Goal: Transaction & Acquisition: Purchase product/service

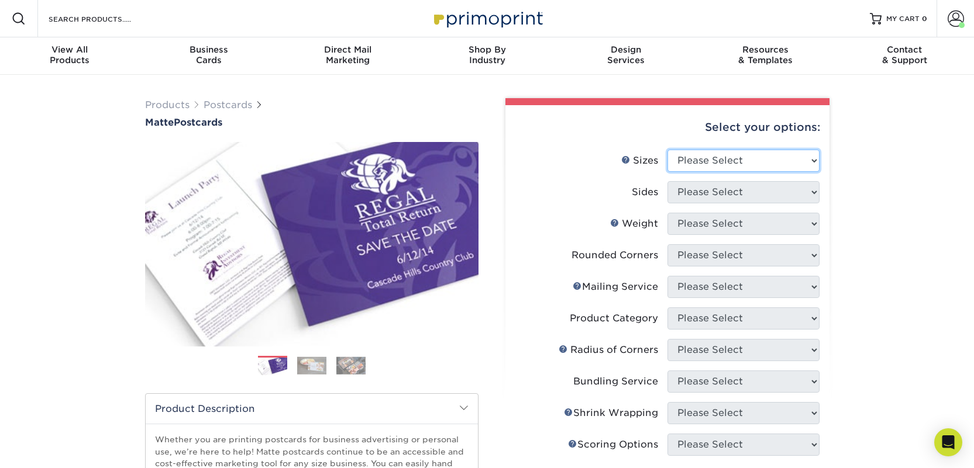
click at [694, 164] on select "Please Select 1.5" x 7" 2" x 4" 2" x 6" 2" x 7" 2" x 8" 2.12" x 5.5" 2.125" x 5…" at bounding box center [743, 161] width 152 height 22
select select "2.00x6.00"
click at [667, 150] on select "Please Select 1.5" x 7" 2" x 4" 2" x 6" 2" x 7" 2" x 8" 2.12" x 5.5" 2.125" x 5…" at bounding box center [743, 161] width 152 height 22
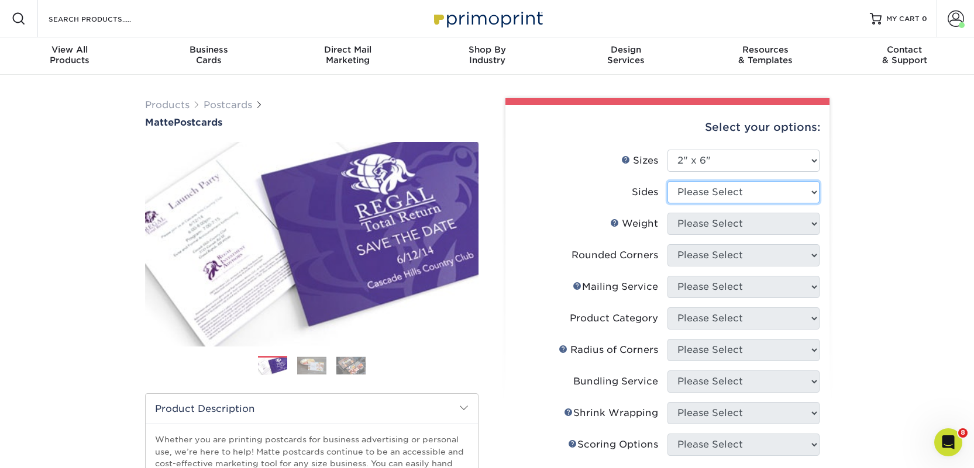
click at [697, 189] on select "Please Select Print Both Sides Print Front Only" at bounding box center [743, 192] width 152 height 22
select select "13abbda7-1d64-4f25-8bb2-c179b224825d"
click at [667, 181] on select "Please Select Print Both Sides Print Front Only" at bounding box center [743, 192] width 152 height 22
click at [703, 218] on select "Please Select 14PT 16PT" at bounding box center [743, 224] width 152 height 22
select select "14PT"
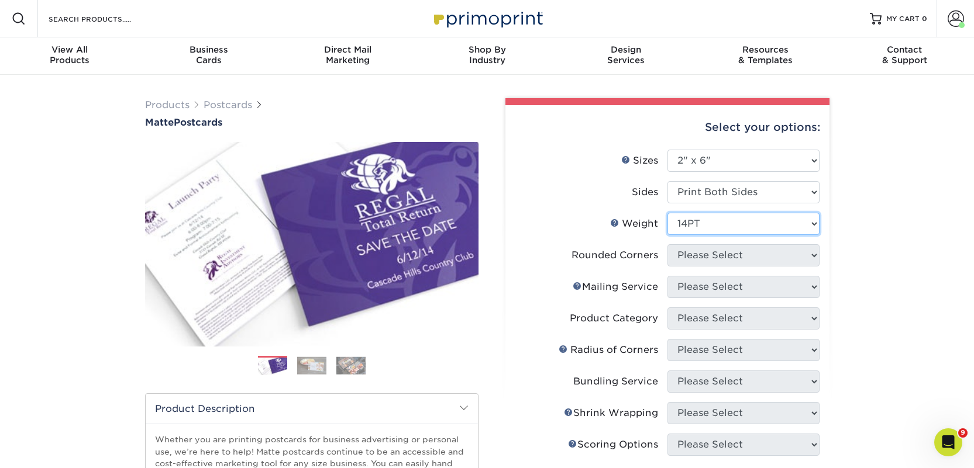
click at [667, 213] on select "Please Select 14PT 16PT" at bounding box center [743, 224] width 152 height 22
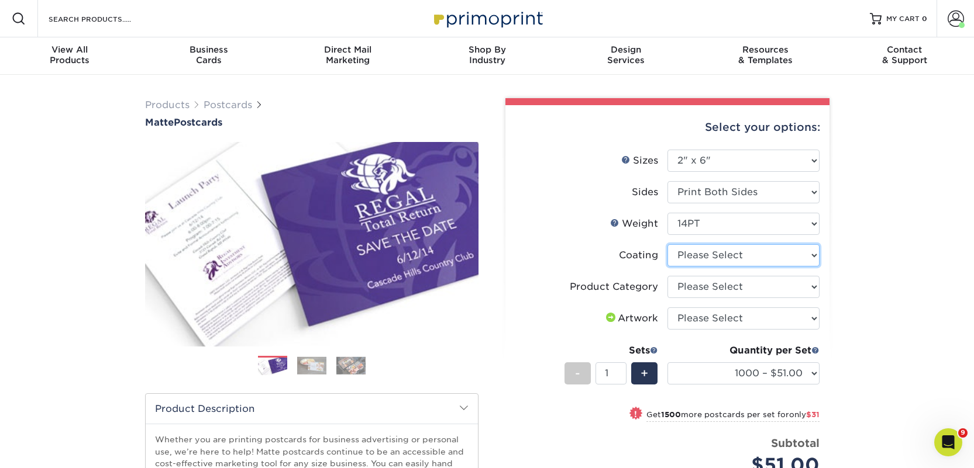
click at [711, 253] on select at bounding box center [743, 255] width 152 height 22
select select "121bb7b5-3b4d-429f-bd8d-bbf80e953313"
click at [667, 244] on select at bounding box center [743, 255] width 152 height 22
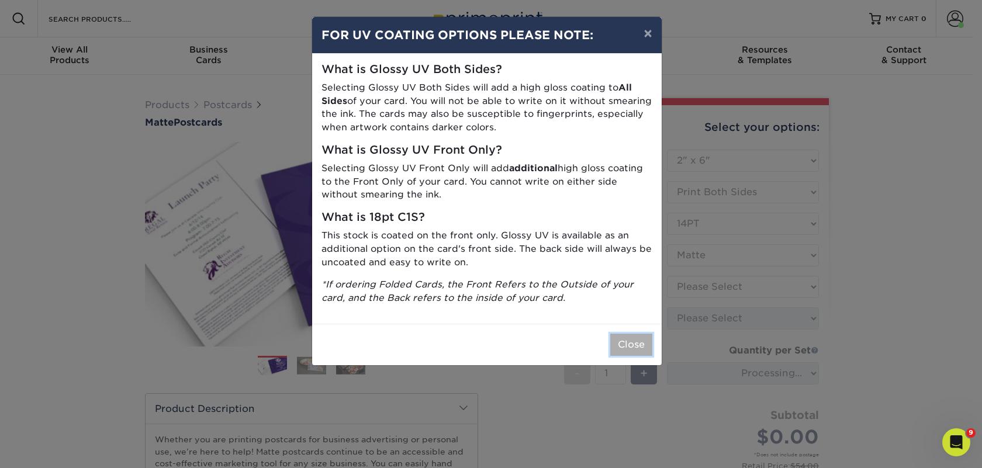
click at [634, 339] on button "Close" at bounding box center [632, 345] width 42 height 22
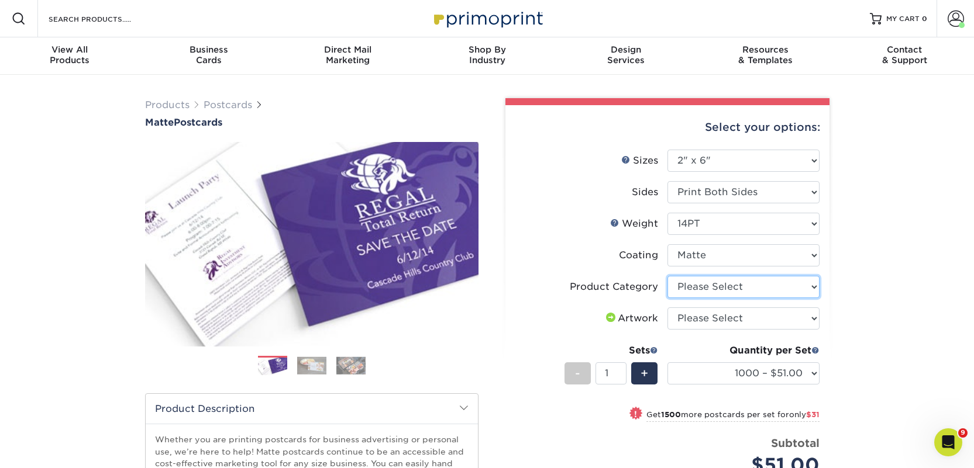
click at [718, 291] on select "Please Select Postcards" at bounding box center [743, 287] width 152 height 22
select select "9b7272e0-d6c8-4c3c-8e97-d3a1bcdab858"
click at [667, 276] on select "Please Select Postcards" at bounding box center [743, 287] width 152 height 22
click at [715, 318] on select "Please Select I will upload files I need a design - $150" at bounding box center [743, 319] width 152 height 22
select select "upload"
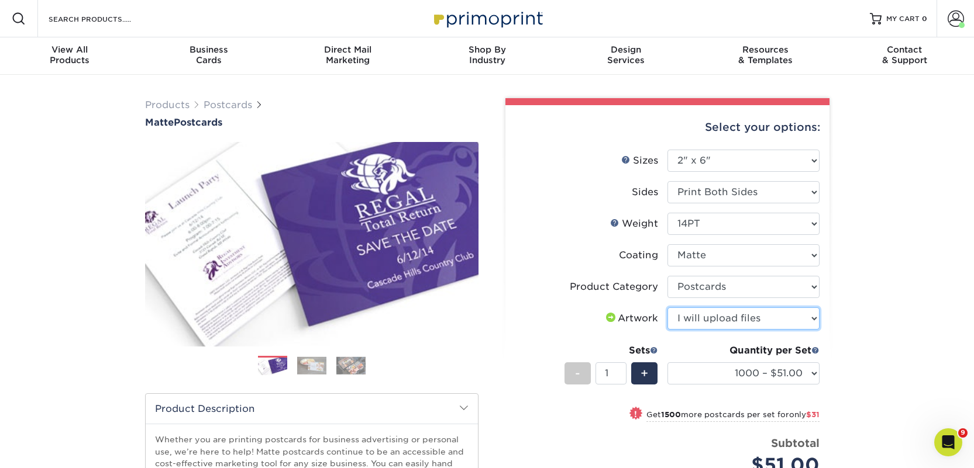
click at [667, 308] on select "Please Select I will upload files I need a design - $150" at bounding box center [743, 319] width 152 height 22
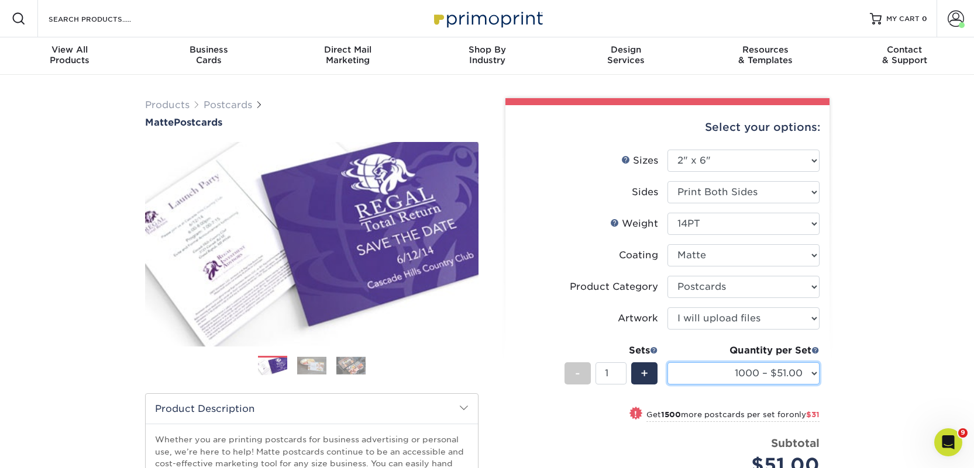
click at [746, 379] on select "1000 – $51.00 2500 – $82.00 5000 – $123.00 10000 – $234.00 15000 – $344.00 2000…" at bounding box center [743, 374] width 152 height 22
select select "2500 – $82.00"
click at [667, 363] on select "1000 – $51.00 2500 – $82.00 5000 – $123.00 10000 – $234.00 15000 – $344.00 2000…" at bounding box center [743, 374] width 152 height 22
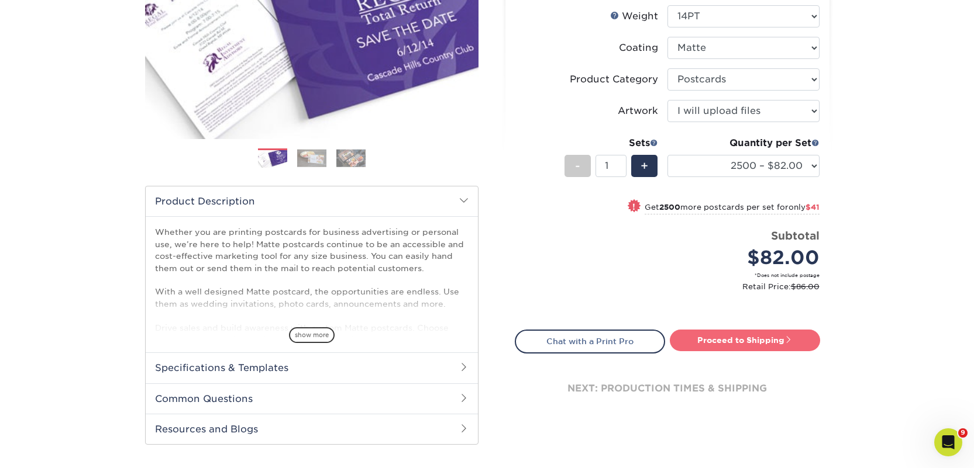
click at [756, 339] on link "Proceed to Shipping" at bounding box center [745, 340] width 150 height 21
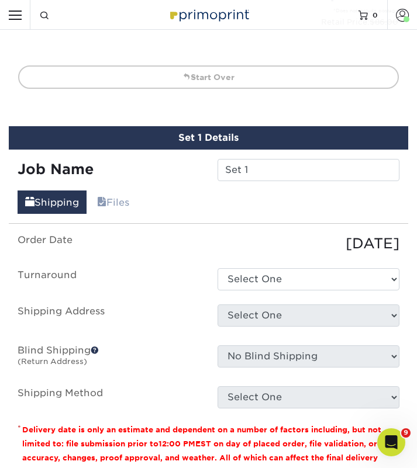
scroll to position [938, 0]
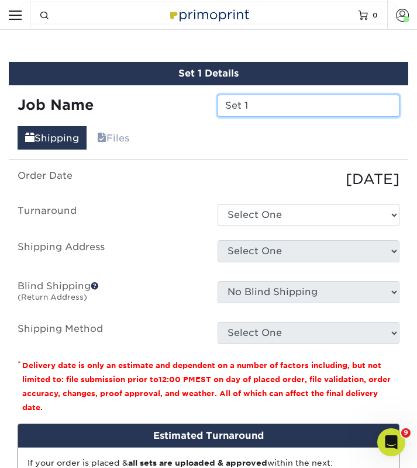
click at [248, 106] on input "Set 1" at bounding box center [309, 106] width 182 height 22
paste input "Pamlico Books"
type input "Pamlico Books"
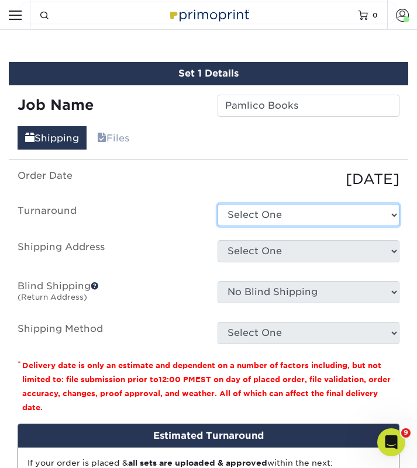
click at [274, 214] on select "Select One 2-4 Business Days 2 Day Next Business Day" at bounding box center [309, 215] width 182 height 22
select select "23bed37c-fa74-46a4-afc9-d3c3160655ce"
click at [218, 204] on select "Select One 2-4 Business Days 2 Day Next Business Day" at bounding box center [309, 215] width 182 height 22
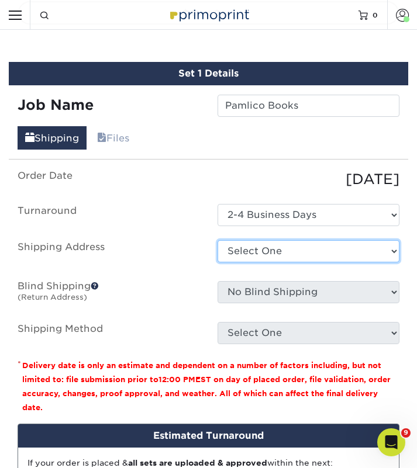
click at [273, 251] on select "Select One 2nd Floor Convention Center A Better Today Books & Boutique A Good B…" at bounding box center [309, 251] width 182 height 22
select select "271869"
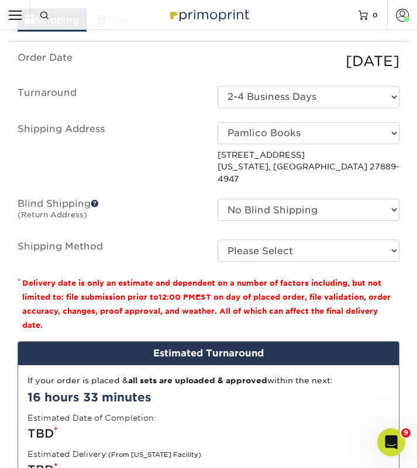
scroll to position [1082, 0]
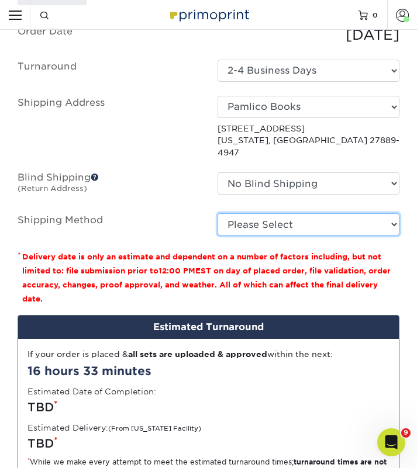
click at [253, 213] on select "Please Select Ground Shipping (+$27.00) 3 Day Shipping Service (+$40.77) 2 Day …" at bounding box center [309, 224] width 182 height 22
select select "03"
click at [218, 213] on select "Please Select Ground Shipping (+$27.00) 3 Day Shipping Service (+$40.77) 2 Day …" at bounding box center [309, 224] width 182 height 22
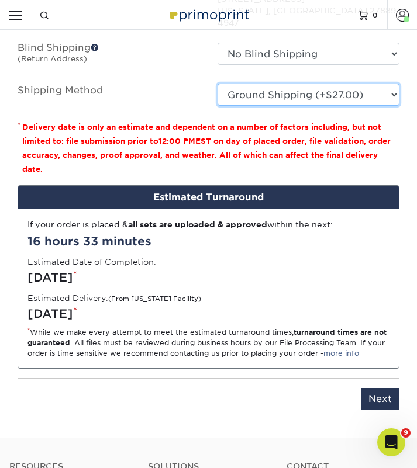
scroll to position [1303, 0]
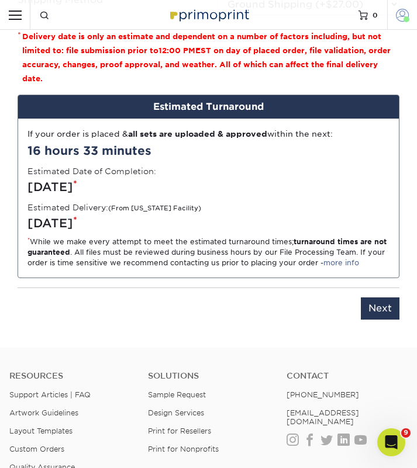
click at [400, 16] on span at bounding box center [402, 14] width 13 height 13
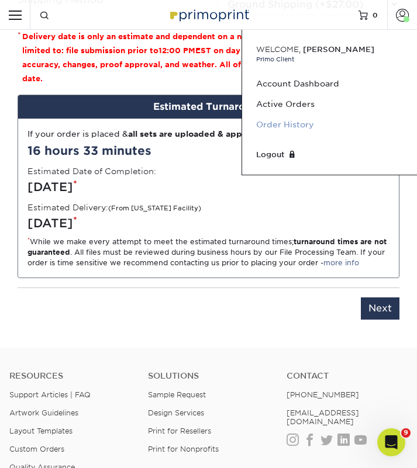
click at [298, 125] on link "Order History" at bounding box center [329, 125] width 147 height 20
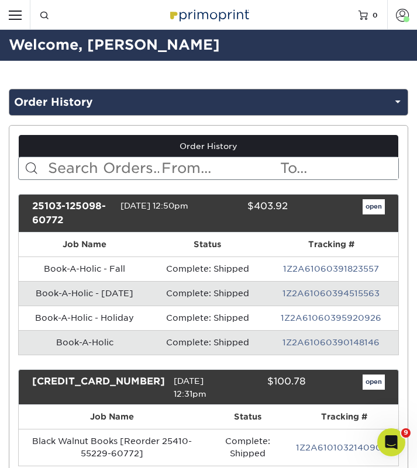
click at [129, 167] on input "text" at bounding box center [103, 168] width 113 height 22
type input "o"
type input "pamlico"
click at [70, 167] on input "pamlico" at bounding box center [103, 168] width 113 height 22
click at [68, 169] on input "pamlico" at bounding box center [103, 168] width 113 height 22
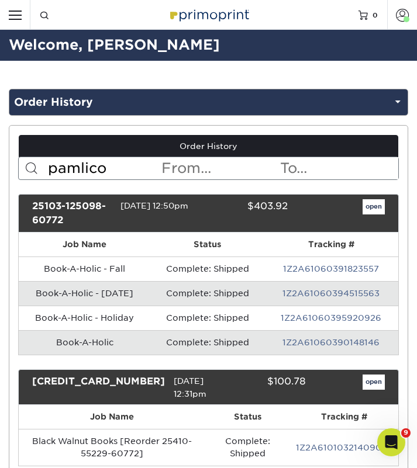
click at [84, 166] on input "pamlico" at bounding box center [103, 168] width 113 height 22
click at [70, 170] on input "pamlico" at bounding box center [103, 168] width 113 height 22
click at [45, 170] on form "pamlico < Prev Next > Oct 2025 Sun Mon Tue Wed Thu Fri Sat 1 2 3 4 5 6 7 8 9 10…" at bounding box center [208, 168] width 381 height 23
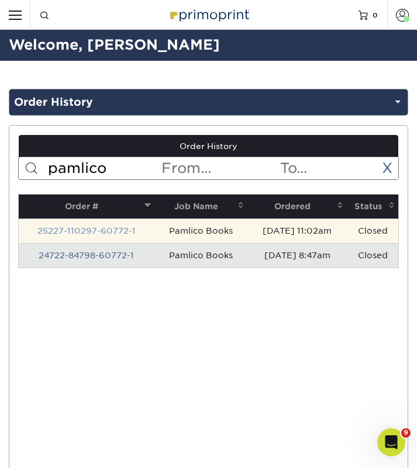
click at [77, 230] on link "25227-110297-60772-1" at bounding box center [86, 230] width 98 height 9
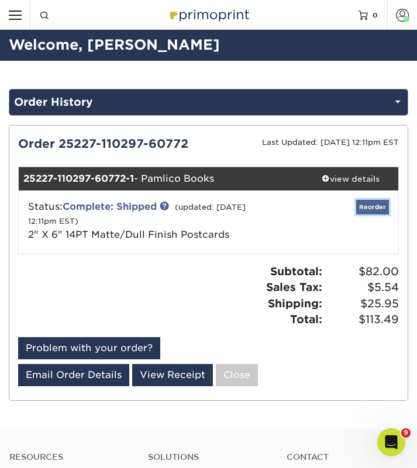
click at [369, 204] on link "Reorder" at bounding box center [372, 207] width 33 height 15
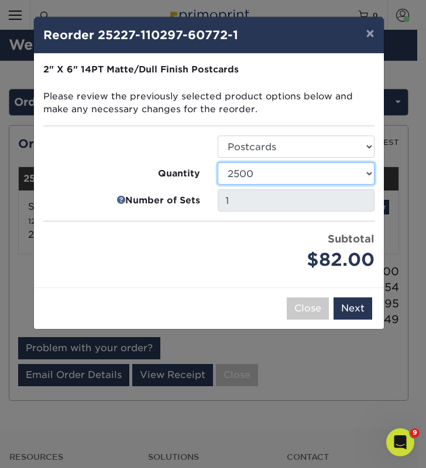
click at [236, 173] on select "1000 2500 5000 10000 15000 20000 25000" at bounding box center [296, 174] width 157 height 22
select select "e824bf9f-d22d-4070-926d-42c6dd5ef515"
click at [218, 163] on select "1000 2500 5000 10000 15000 20000 25000" at bounding box center [296, 174] width 157 height 22
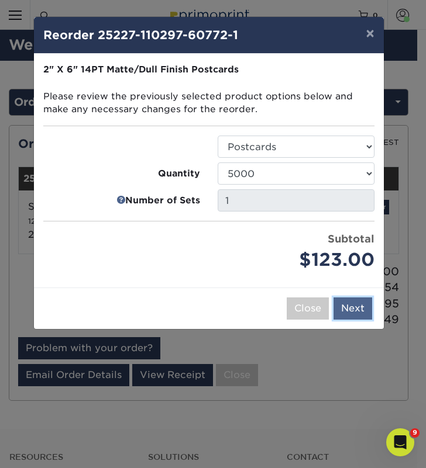
click at [357, 303] on button "Next" at bounding box center [352, 309] width 39 height 22
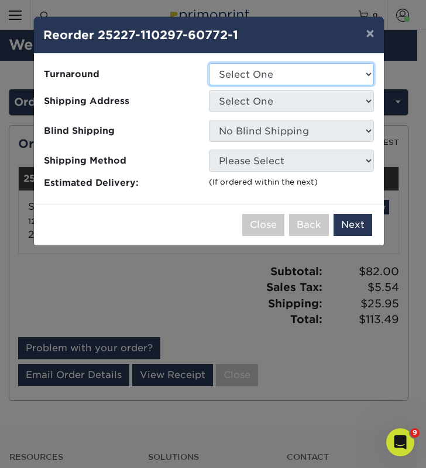
click at [230, 70] on select "Select One 2-4 Business Days 2 Day Next Business Day" at bounding box center [291, 74] width 165 height 22
select select "a9cd5a85-4071-4433-97be-2a724b9524af"
click at [209, 63] on select "Select One 2-4 Business Days 2 Day Next Business Day" at bounding box center [291, 74] width 165 height 22
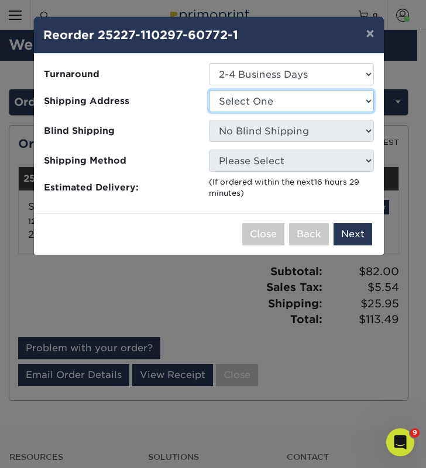
click at [244, 105] on select "Select One 2nd Floor Convention Center A Good Book Bookbug" at bounding box center [291, 101] width 165 height 22
select select "271869"
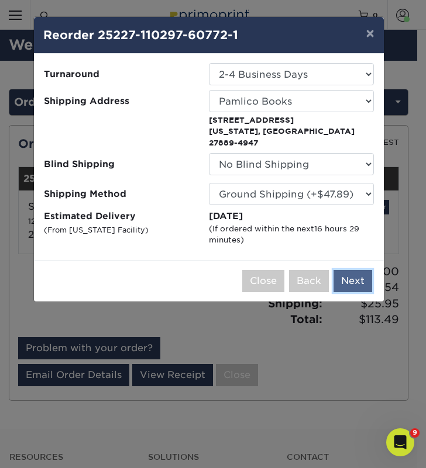
click at [355, 271] on button "Next" at bounding box center [352, 281] width 39 height 22
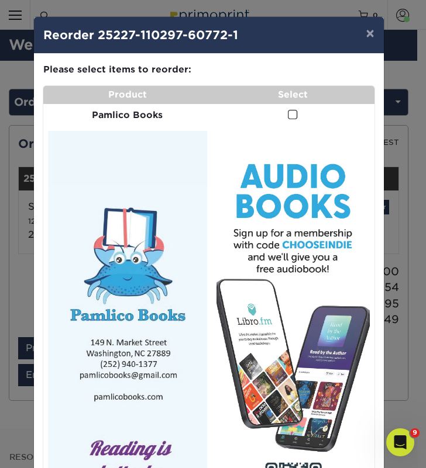
click at [288, 118] on span at bounding box center [293, 114] width 10 height 11
click at [0, 0] on input "checkbox" at bounding box center [0, 0] width 0 height 0
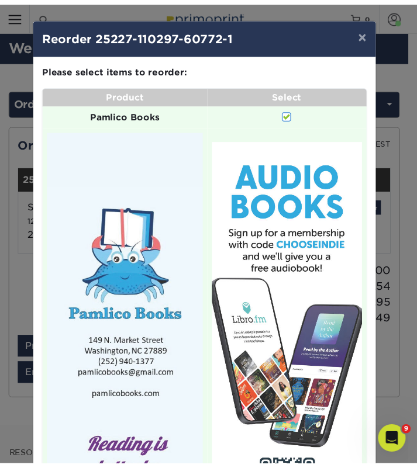
scroll to position [194, 0]
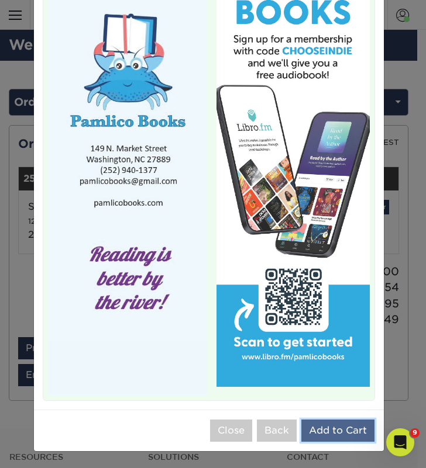
click at [325, 430] on button "Add to Cart" at bounding box center [337, 431] width 73 height 22
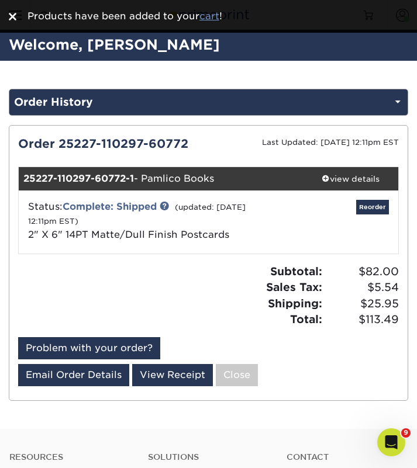
click at [219, 22] on u "cart" at bounding box center [209, 16] width 20 height 11
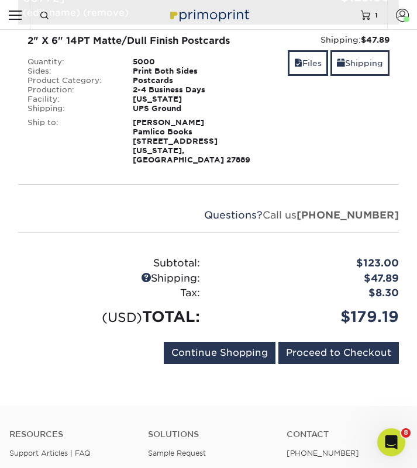
scroll to position [170, 0]
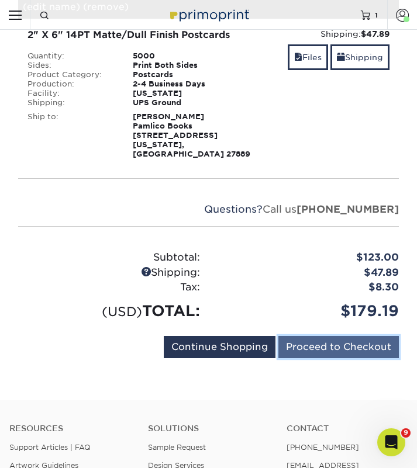
click at [307, 336] on input "Proceed to Checkout" at bounding box center [338, 347] width 120 height 22
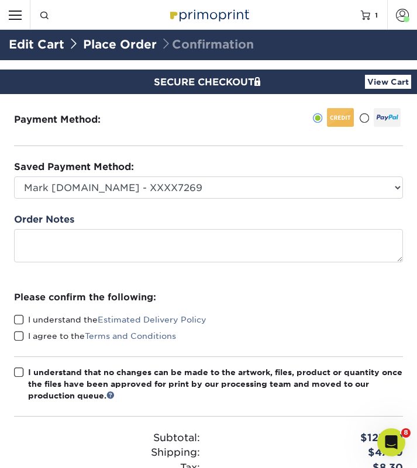
click at [74, 317] on label "I understand the Estimated Delivery Policy" at bounding box center [110, 320] width 192 height 12
click at [0, 0] on input "I understand the Estimated Delivery Policy" at bounding box center [0, 0] width 0 height 0
drag, startPoint x: 61, startPoint y: 330, endPoint x: 56, endPoint y: 354, distance: 24.5
click at [61, 330] on label "I agree to the Terms and Conditions" at bounding box center [95, 336] width 162 height 12
click at [0, 0] on input "I agree to the Terms and Conditions" at bounding box center [0, 0] width 0 height 0
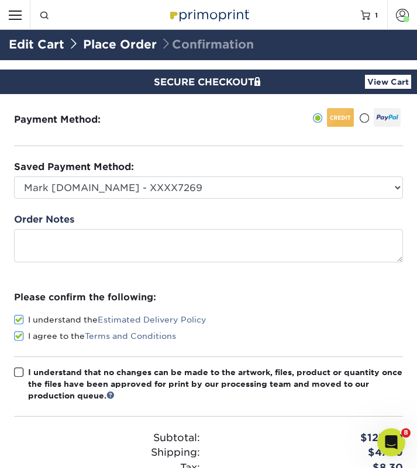
click at [50, 371] on div "I understand that no changes can be made to the artwork, files, product or quan…" at bounding box center [215, 385] width 375 height 36
click at [0, 0] on input "I understand that no changes can be made to the artwork, files, product or quan…" at bounding box center [0, 0] width 0 height 0
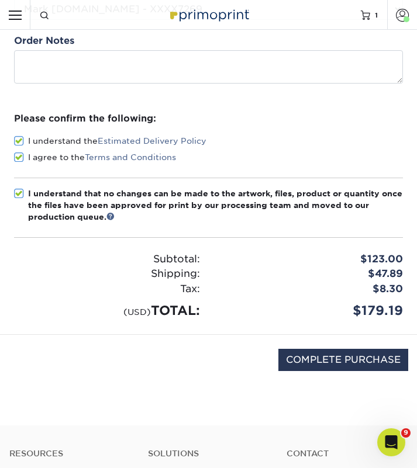
scroll to position [216, 0]
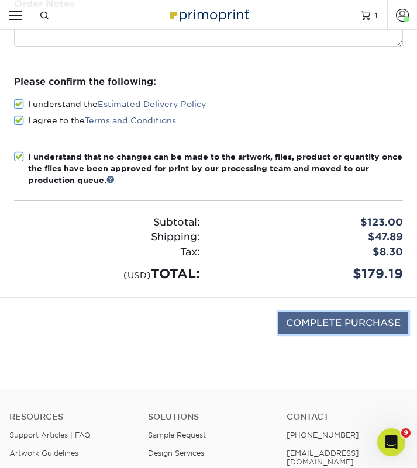
click at [349, 323] on input "COMPLETE PURCHASE" at bounding box center [343, 323] width 130 height 22
type input "PROCESSING, PLEASE WAIT..."
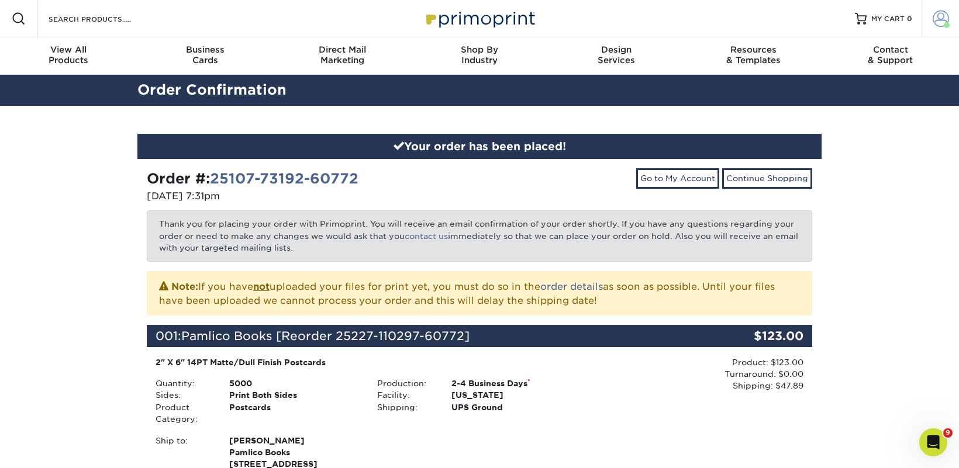
click at [416, 19] on span at bounding box center [941, 19] width 16 height 16
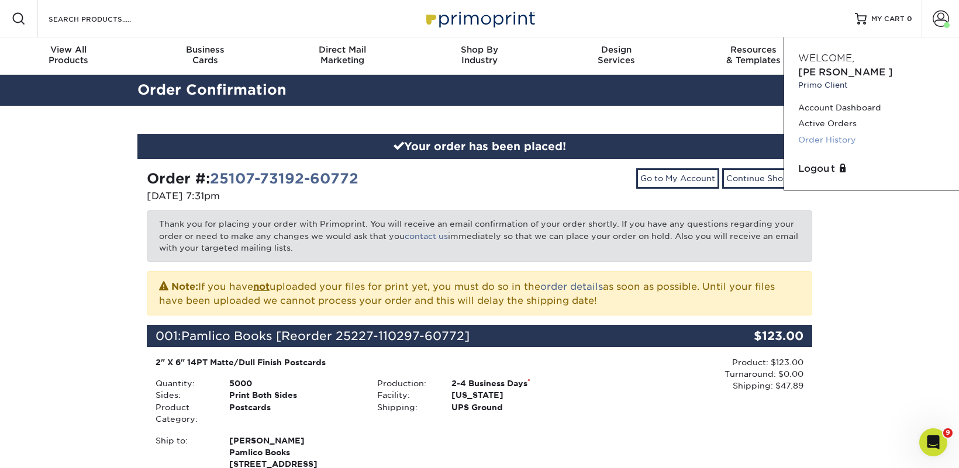
click at [416, 132] on link "Order History" at bounding box center [871, 140] width 147 height 16
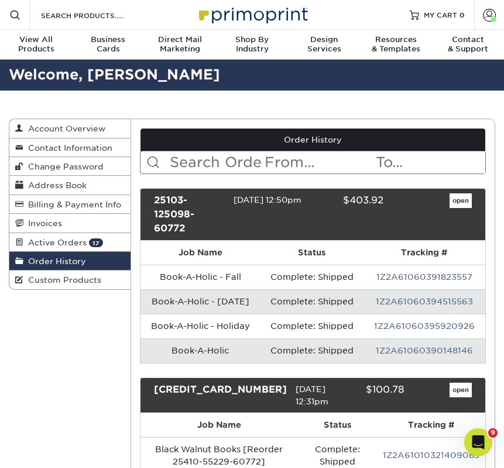
click at [243, 163] on input "text" at bounding box center [215, 162] width 95 height 22
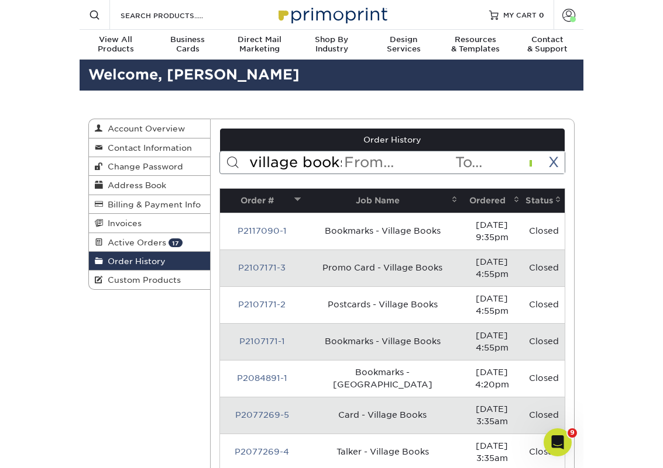
scroll to position [0, 2]
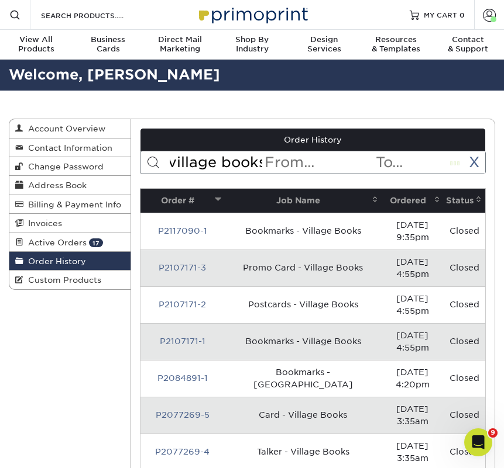
type input "village books"
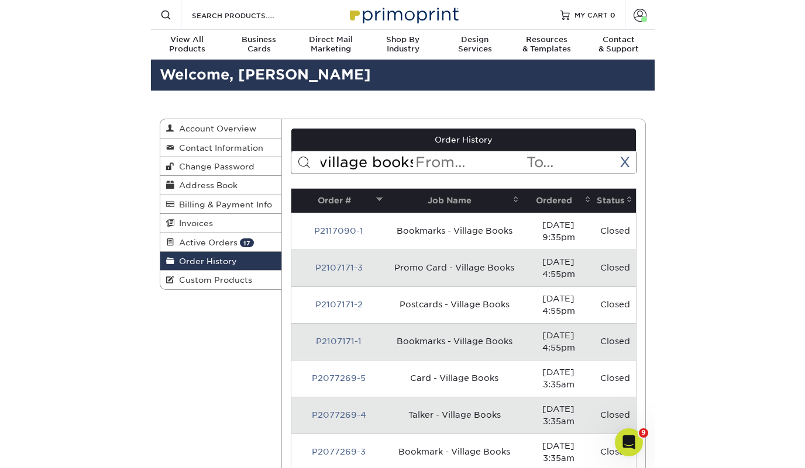
scroll to position [0, 0]
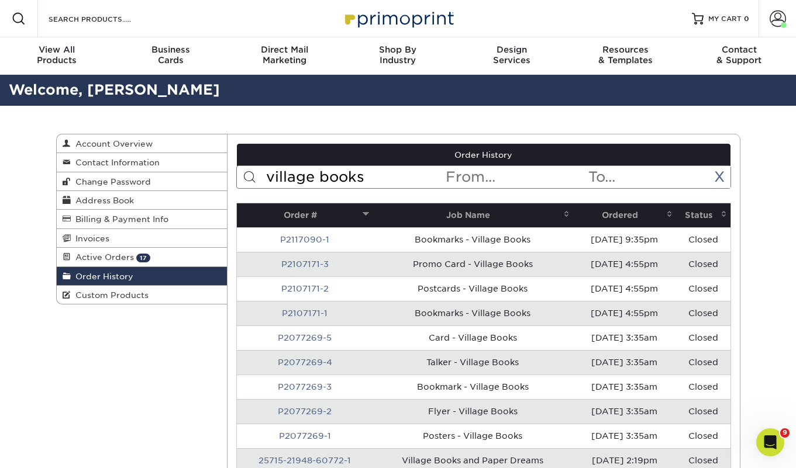
click at [503, 213] on th "Ordered" at bounding box center [624, 216] width 103 height 24
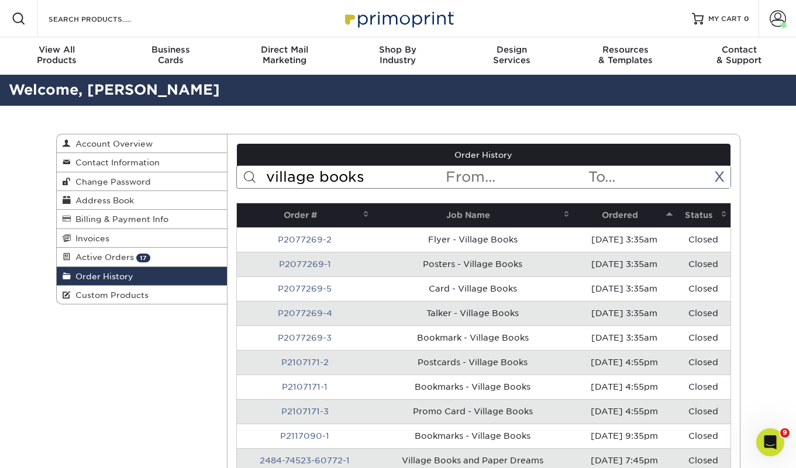
click at [503, 213] on th "Ordered" at bounding box center [624, 216] width 103 height 24
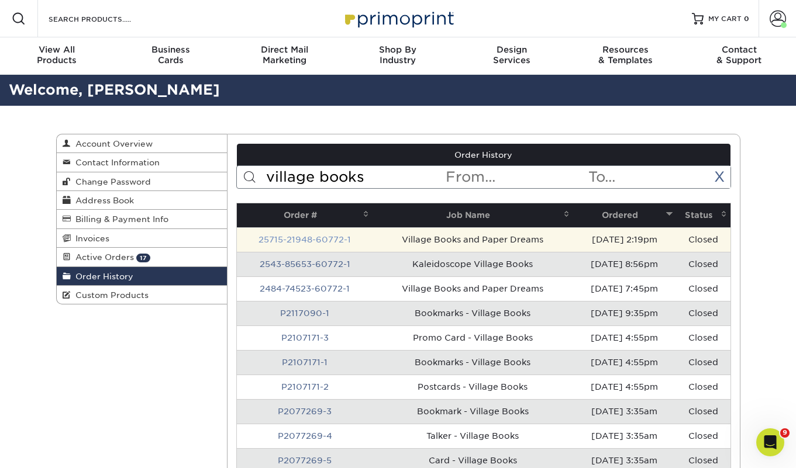
click at [308, 240] on link "25715-21948-60772-1" at bounding box center [304, 239] width 92 height 9
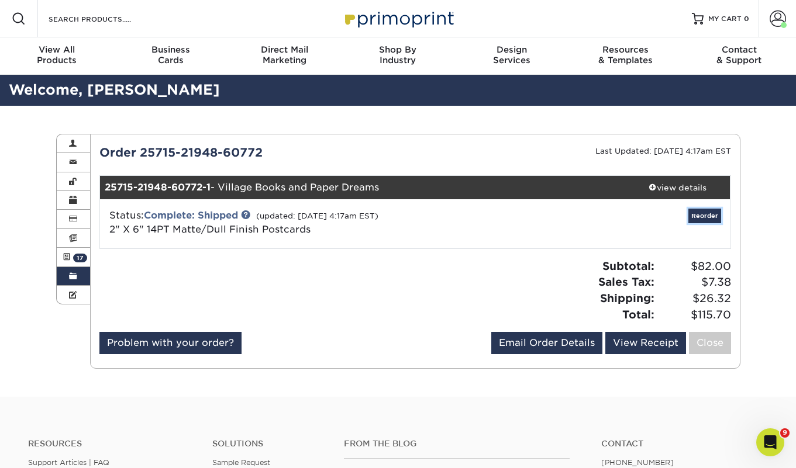
click at [503, 211] on link "Reorder" at bounding box center [704, 216] width 33 height 15
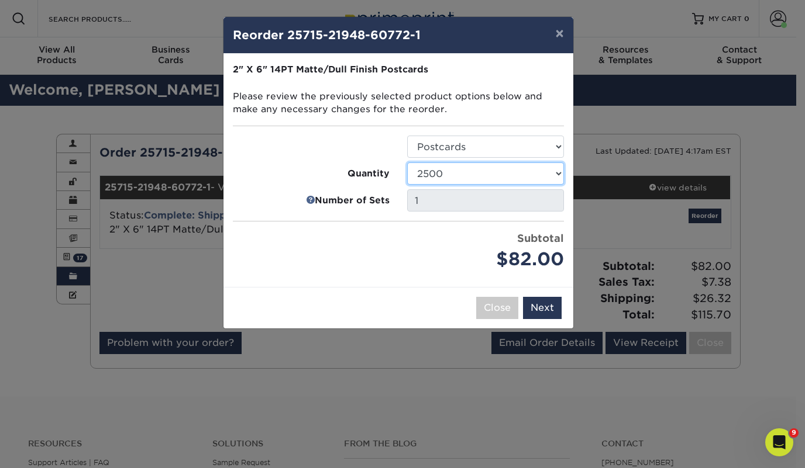
click at [426, 169] on select "1000 2500 5000 10000 15000 20000 25000" at bounding box center [485, 174] width 157 height 22
select select "4c29185a-ec98-4488-8729-c2ae0e5f5fe1"
click at [407, 163] on select "1000 2500 5000 10000 15000 20000 25000" at bounding box center [485, 174] width 157 height 22
click at [503, 305] on button "Next" at bounding box center [542, 308] width 39 height 22
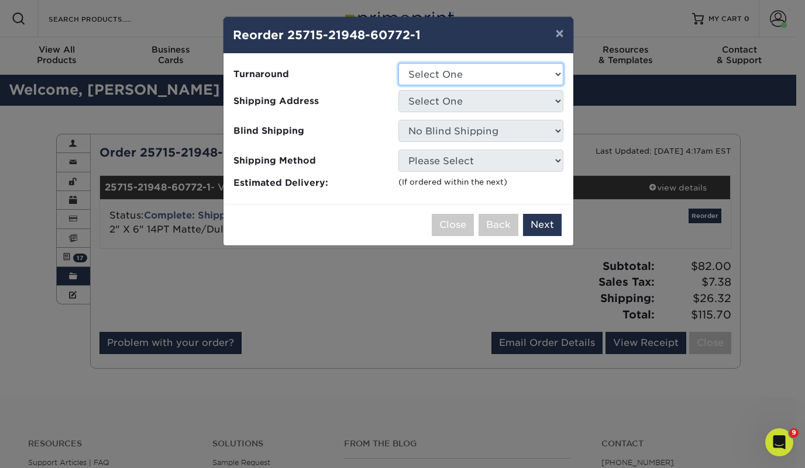
click at [452, 75] on select "Select One 2-4 Business Days 2 Day Next Business Day" at bounding box center [480, 74] width 165 height 22
select select "ec42ffe5-ebcc-45e1-9ee7-bced27445271"
click at [398, 63] on select "Select One 2-4 Business Days 2 Day Next Business Day" at bounding box center [480, 74] width 165 height 22
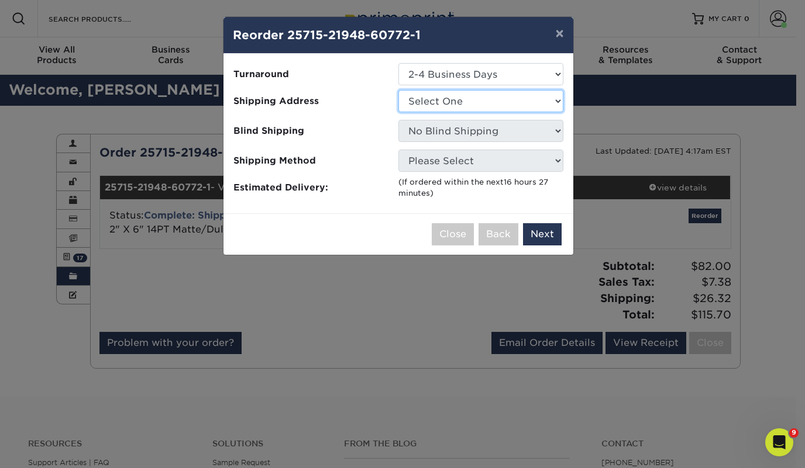
click at [440, 101] on select "Select One 2nd Floor Convention Center A Good Book Bookbug" at bounding box center [480, 101] width 165 height 22
select select "284021"
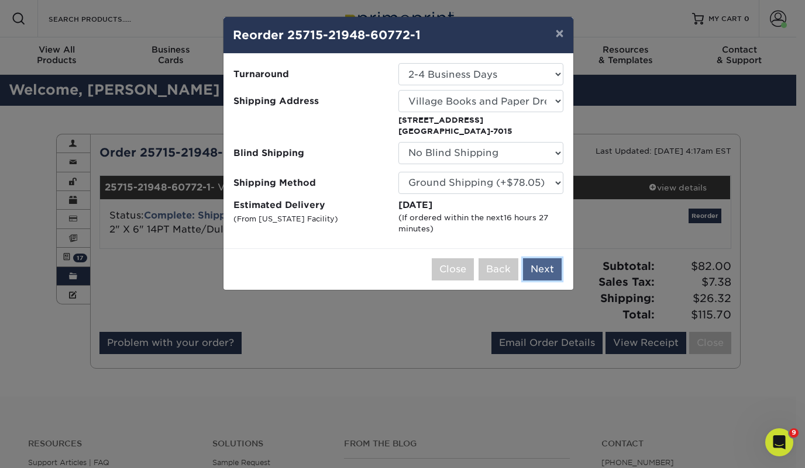
click at [503, 274] on button "Next" at bounding box center [542, 269] width 39 height 22
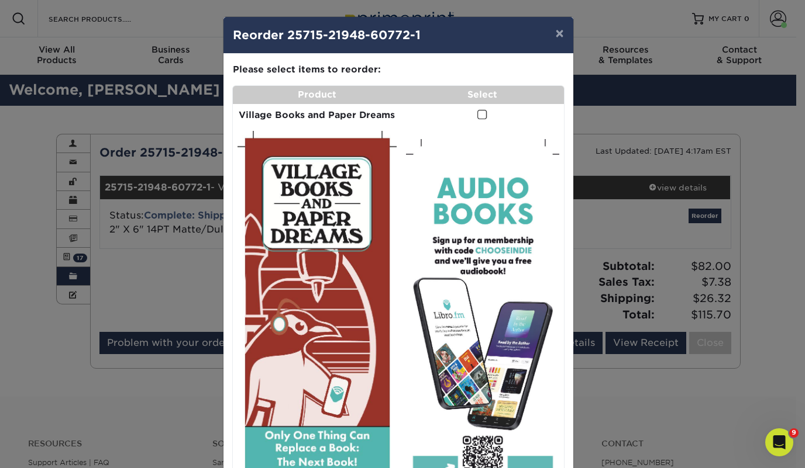
click at [478, 115] on span at bounding box center [482, 114] width 10 height 11
click at [0, 0] on input "checkbox" at bounding box center [0, 0] width 0 height 0
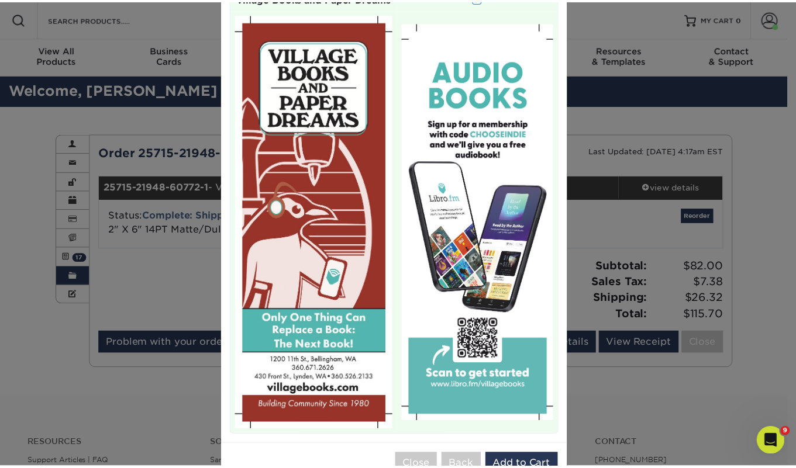
scroll to position [152, 0]
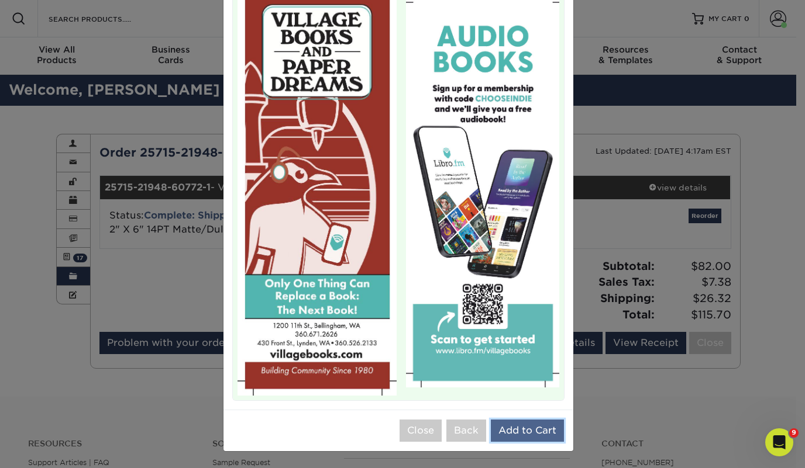
click at [503, 433] on button "Add to Cart" at bounding box center [527, 431] width 73 height 22
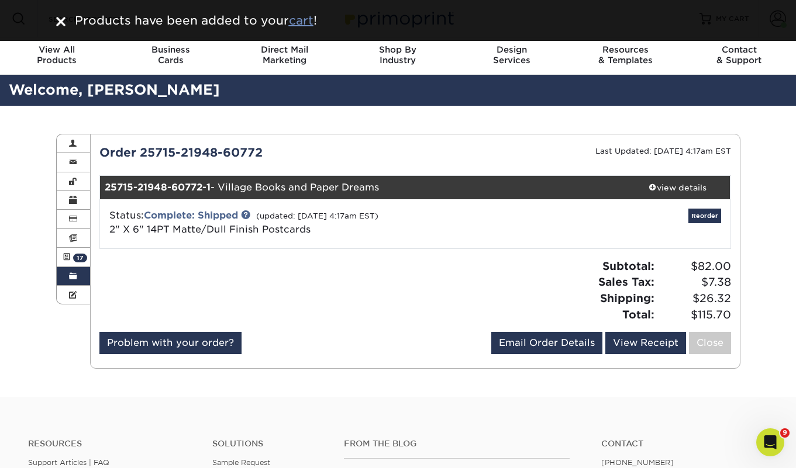
click at [291, 16] on u "cart" at bounding box center [301, 20] width 25 height 14
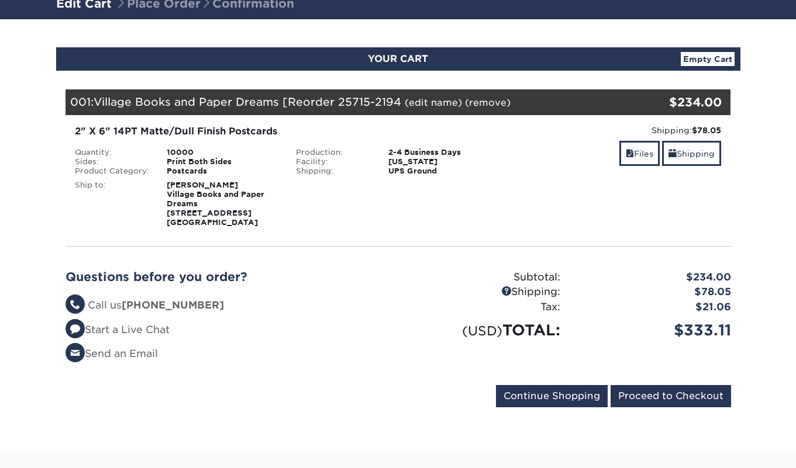
scroll to position [112, 0]
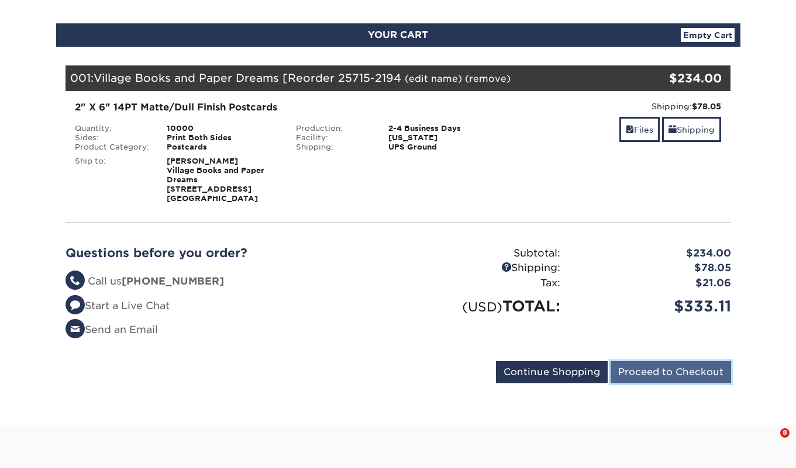
click at [678, 367] on input "Proceed to Checkout" at bounding box center [671, 372] width 120 height 22
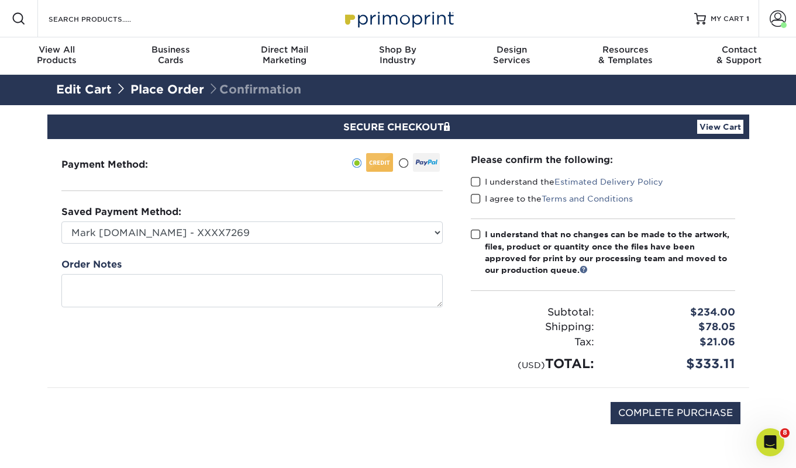
click at [487, 182] on label "I understand the Estimated Delivery Policy" at bounding box center [567, 182] width 192 height 12
click at [0, 0] on input "I understand the Estimated Delivery Policy" at bounding box center [0, 0] width 0 height 0
drag, startPoint x: 488, startPoint y: 192, endPoint x: 489, endPoint y: 202, distance: 10.0
click at [488, 194] on div "Please confirm the following: I understand the Estimated Delivery Policy I agre…" at bounding box center [603, 263] width 264 height 220
click at [490, 200] on label "I agree to the Terms and Conditions" at bounding box center [552, 199] width 162 height 12
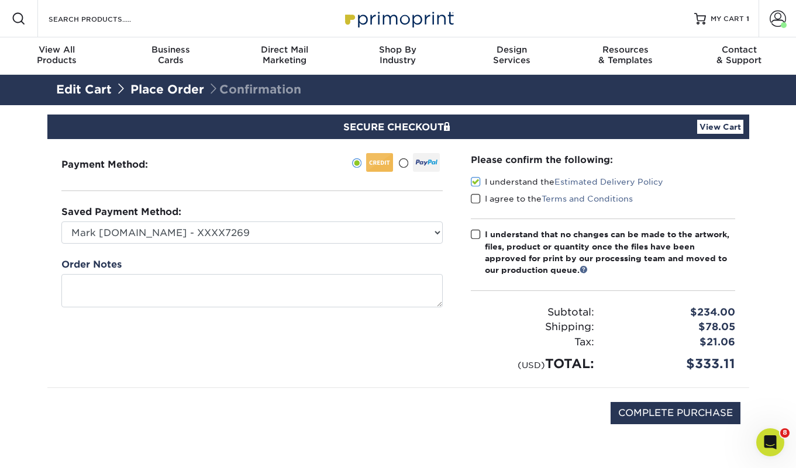
click at [0, 0] on input "I agree to the Terms and Conditions" at bounding box center [0, 0] width 0 height 0
drag, startPoint x: 494, startPoint y: 231, endPoint x: 522, endPoint y: 250, distance: 33.7
click at [494, 231] on div "I understand that no changes can be made to the artwork, files, product or quan…" at bounding box center [610, 253] width 250 height 48
click at [0, 0] on input "I understand that no changes can be made to the artwork, files, product or quan…" at bounding box center [0, 0] width 0 height 0
click at [680, 416] on input "COMPLETE PURCHASE" at bounding box center [676, 413] width 130 height 22
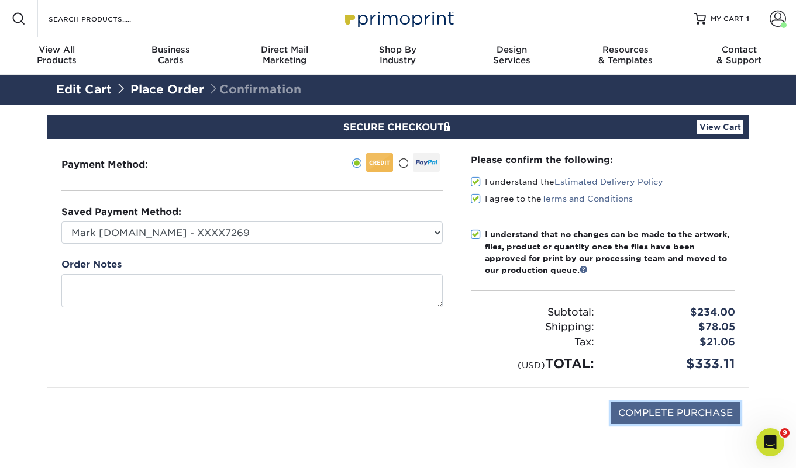
type input "PROCESSING, PLEASE WAIT..."
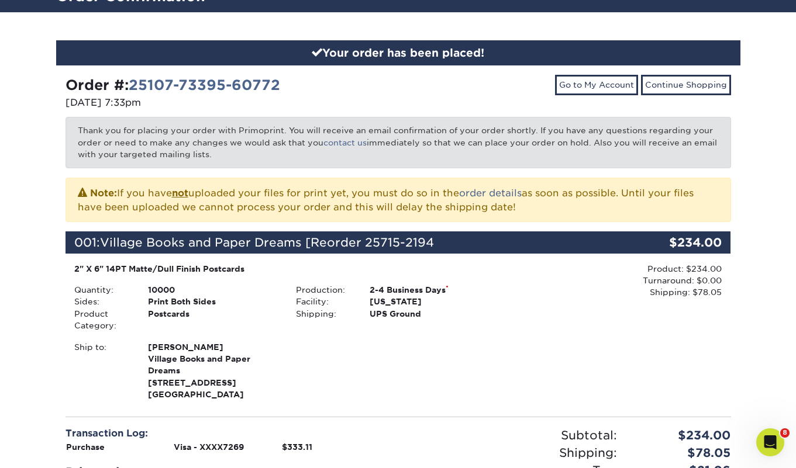
scroll to position [104, 0]
